Goal: Task Accomplishment & Management: Use online tool/utility

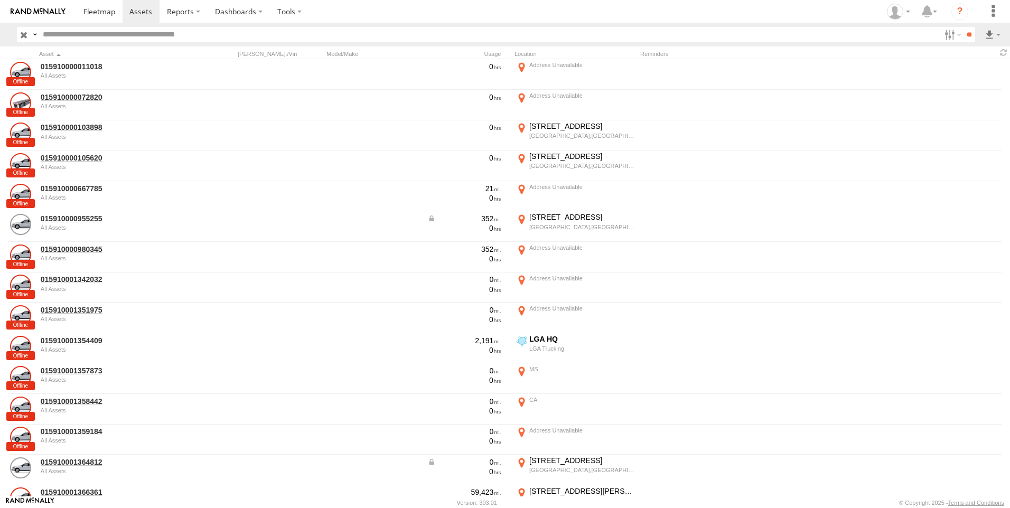
scroll to position [687, 0]
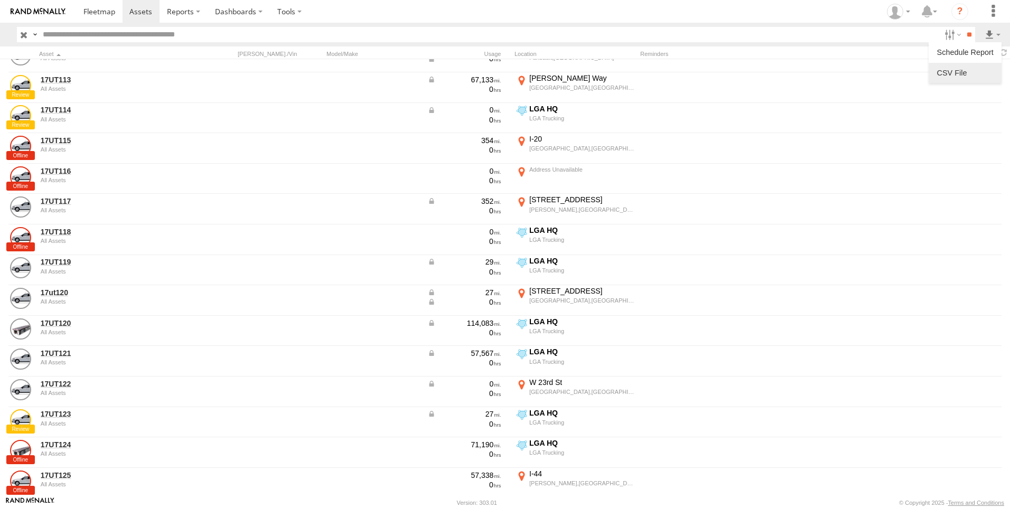
click at [946, 72] on label at bounding box center [965, 73] width 64 height 16
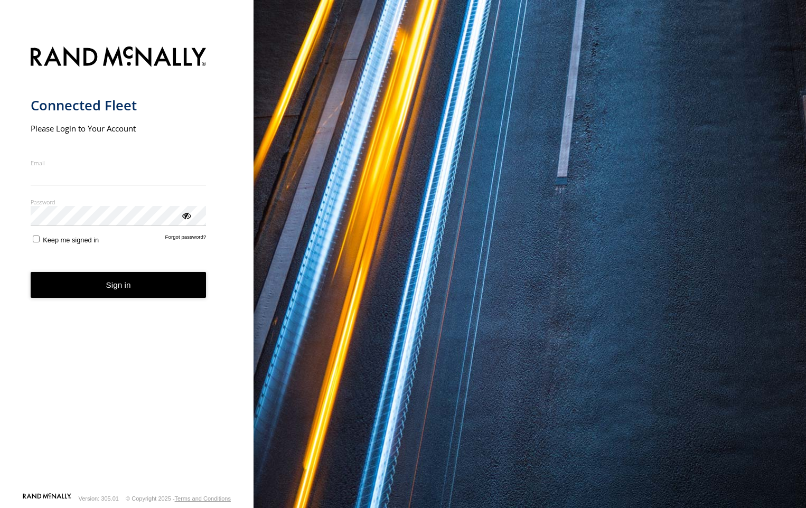
type input "**********"
click at [123, 293] on button "Sign in" at bounding box center [119, 285] width 176 height 26
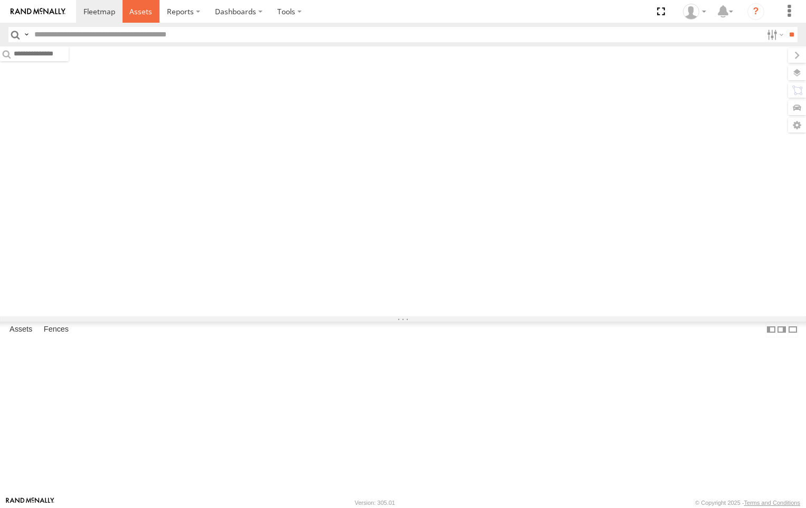
drag, startPoint x: 145, startPoint y: 6, endPoint x: 288, endPoint y: 63, distance: 154.2
click at [145, 6] on link at bounding box center [142, 11] width 38 height 23
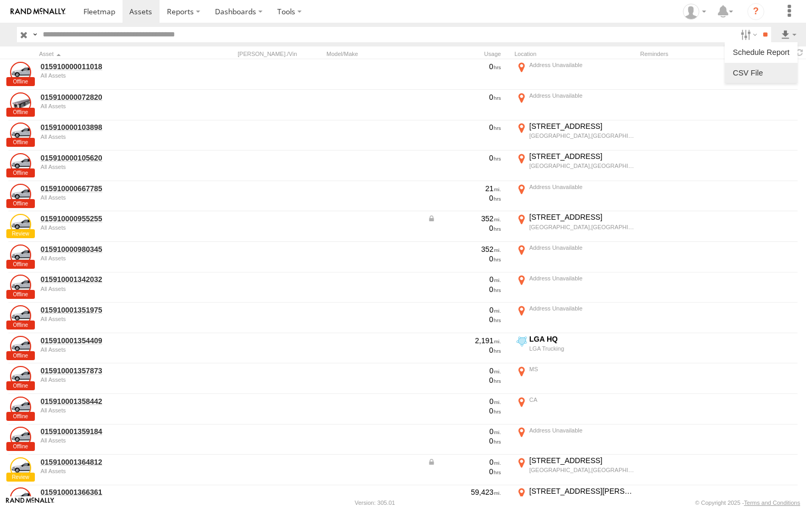
click at [756, 69] on label at bounding box center [761, 73] width 64 height 16
click at [0, 0] on button "Export" at bounding box center [0, 0] width 0 height 0
